Goal: Task Accomplishment & Management: Manage account settings

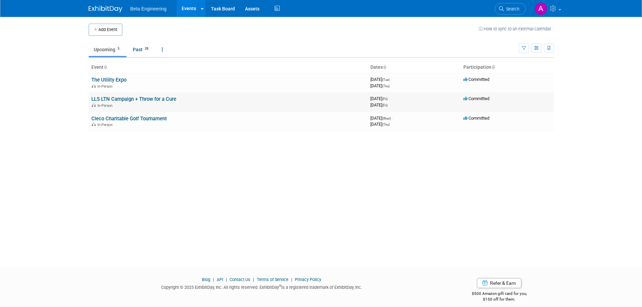
click at [111, 100] on link "LLS LTN Campaign + Throw for a Cure" at bounding box center [133, 99] width 85 height 6
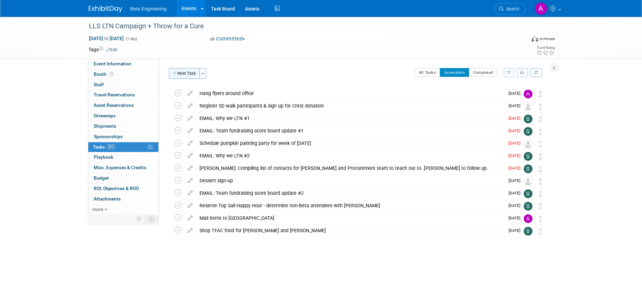
click at [183, 77] on button "New Task" at bounding box center [184, 73] width 31 height 11
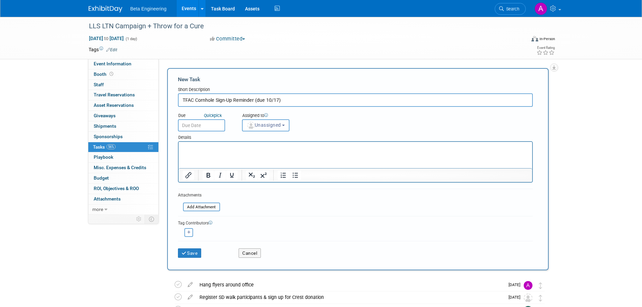
type input "TFAC Cornhole Sign-Up Reminder (due 10/17)"
click at [205, 127] on body "Beta Engineering Events Add Event Bulk Upload Events Shareable Event Boards Rec…" at bounding box center [321, 153] width 642 height 307
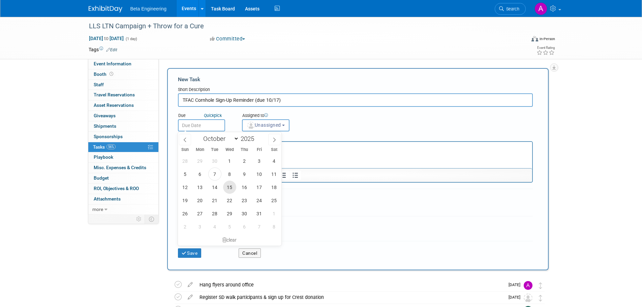
click at [233, 189] on span "15" at bounding box center [229, 187] width 13 height 13
type input "[DATE]"
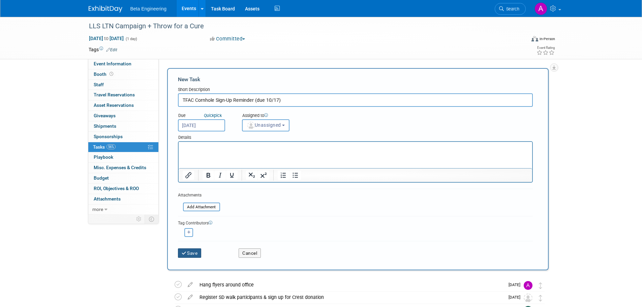
click at [197, 249] on button "Save" at bounding box center [190, 252] width 24 height 9
